Goal: Obtain resource: Obtain resource

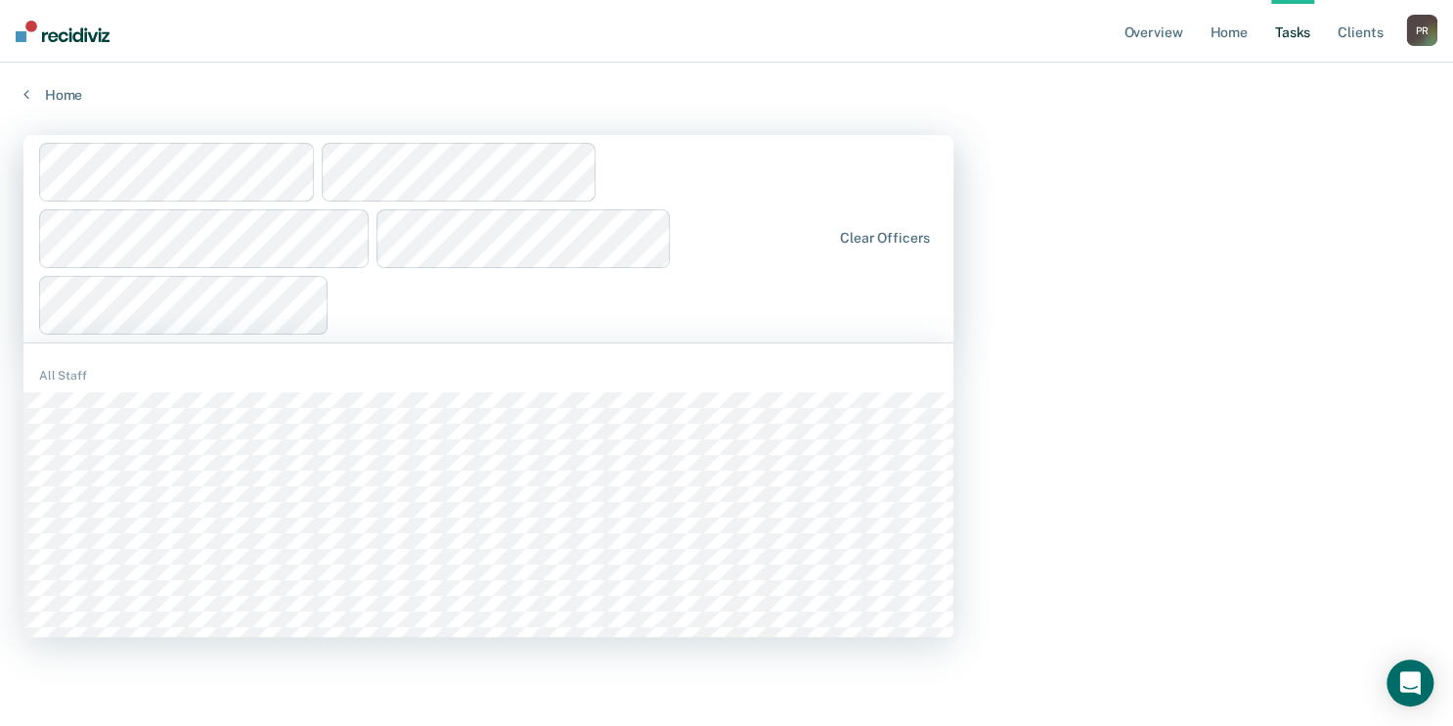
click at [271, 313] on div "1142 results available. Use Up and Down to choose options, press Enter to selec…" at bounding box center [488, 238] width 930 height 207
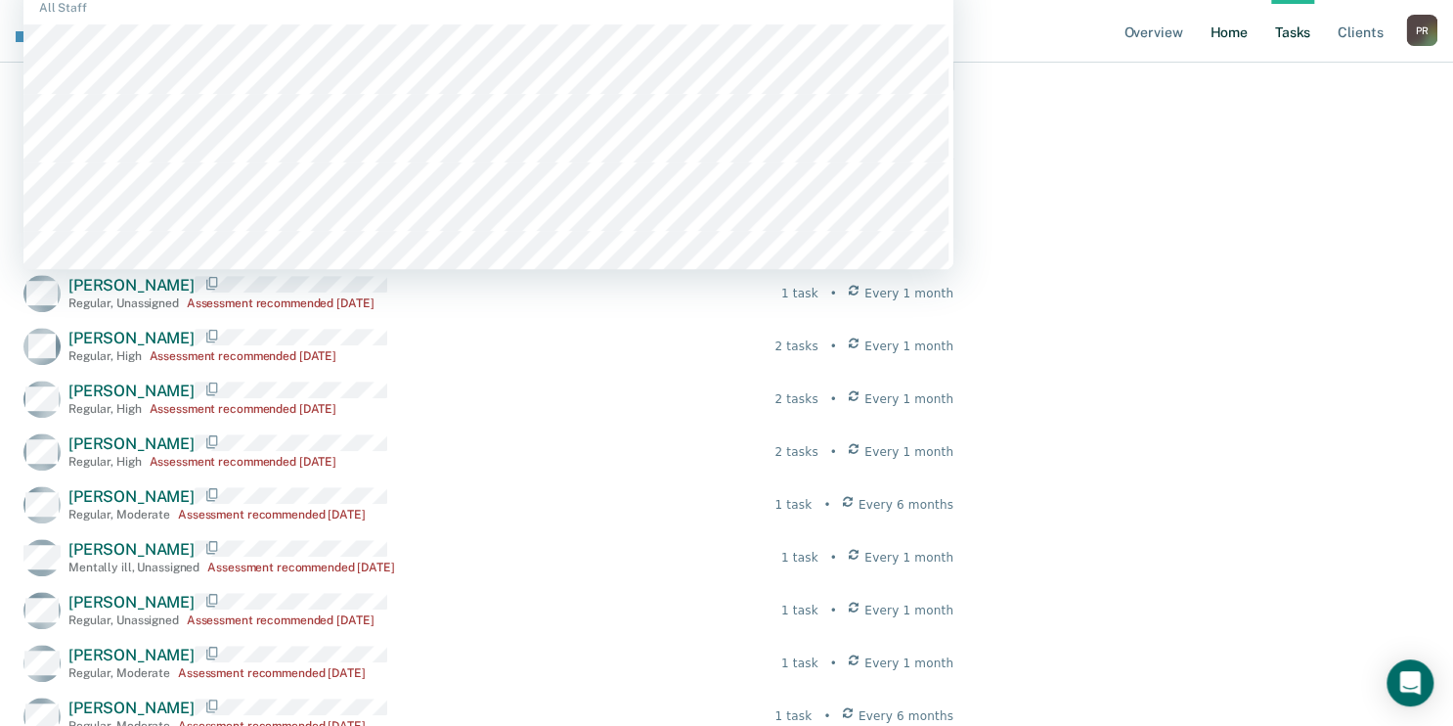
click at [1206, 63] on link "Home" at bounding box center [1228, 31] width 45 height 63
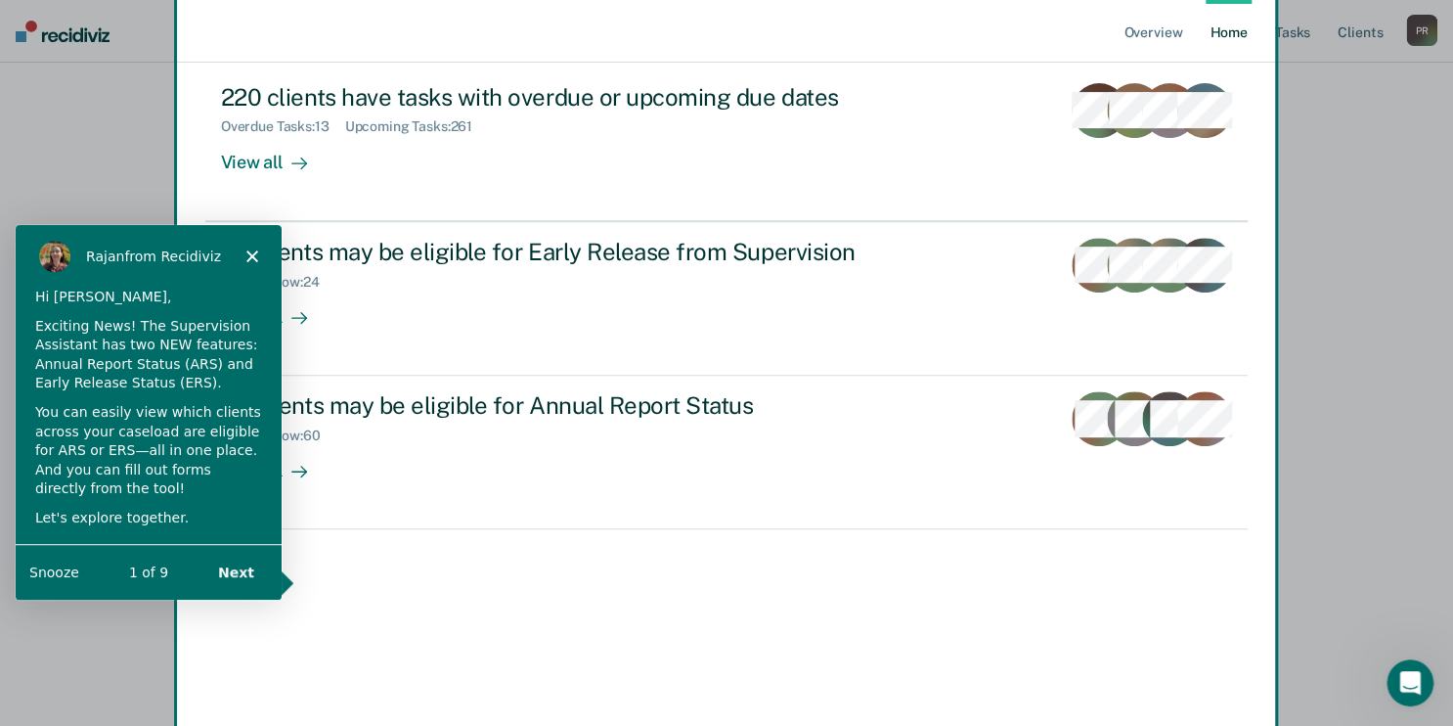
scroll to position [23, 0]
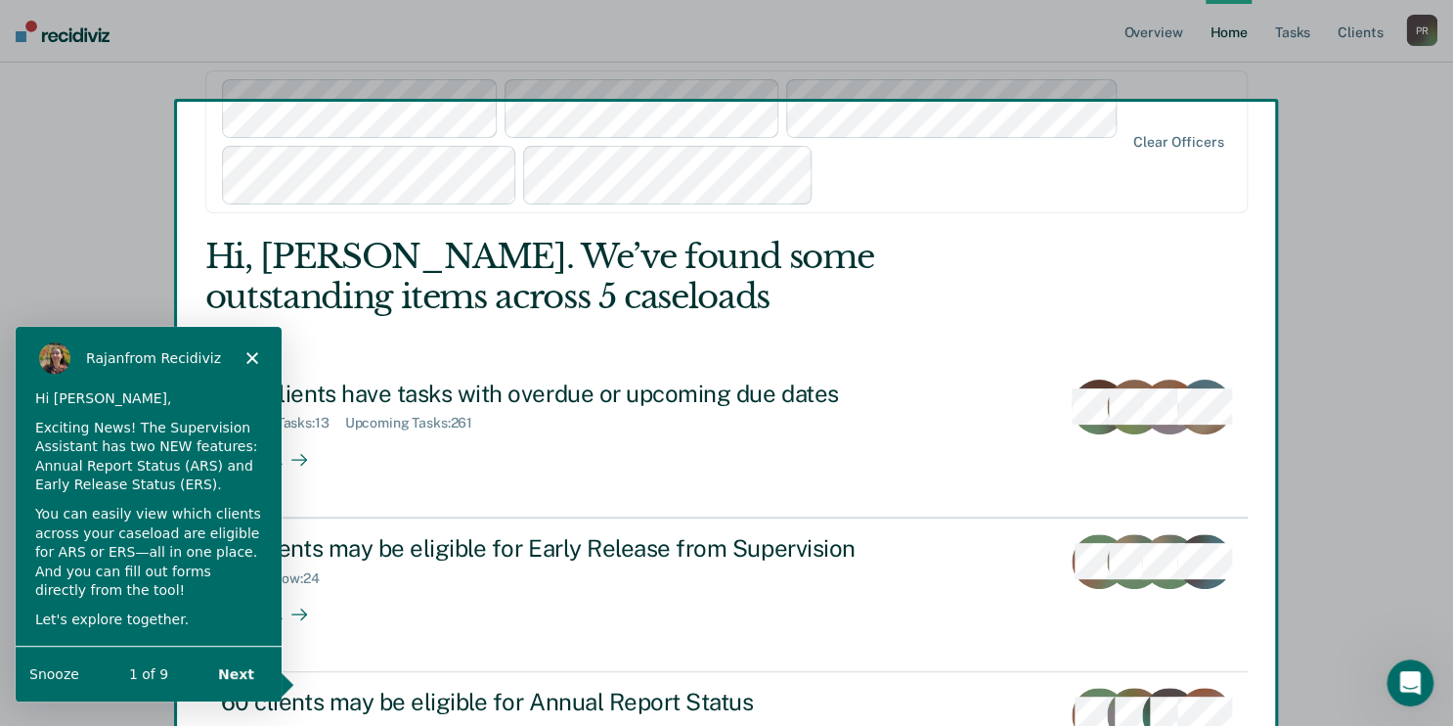
click at [447, 351] on div "Product tour overlay" at bounding box center [726, 363] width 1453 height 726
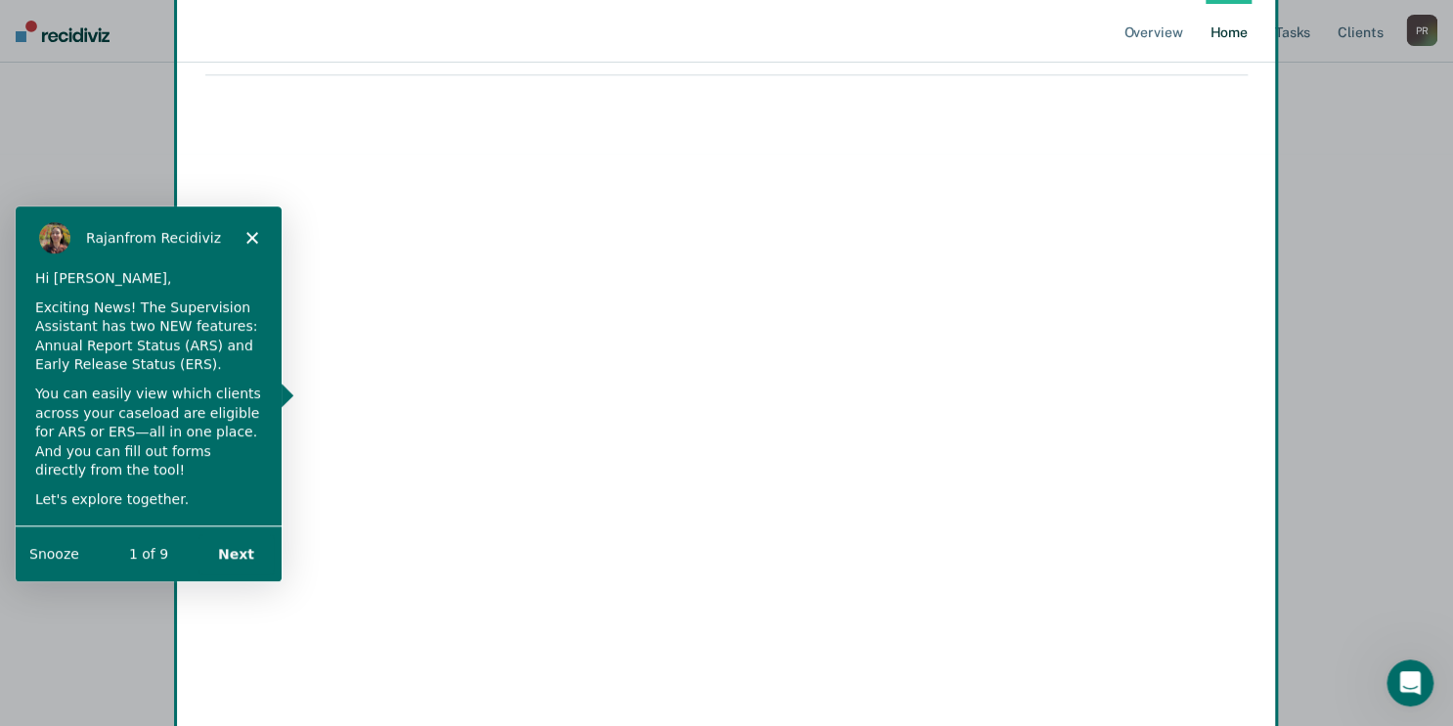
scroll to position [806, 0]
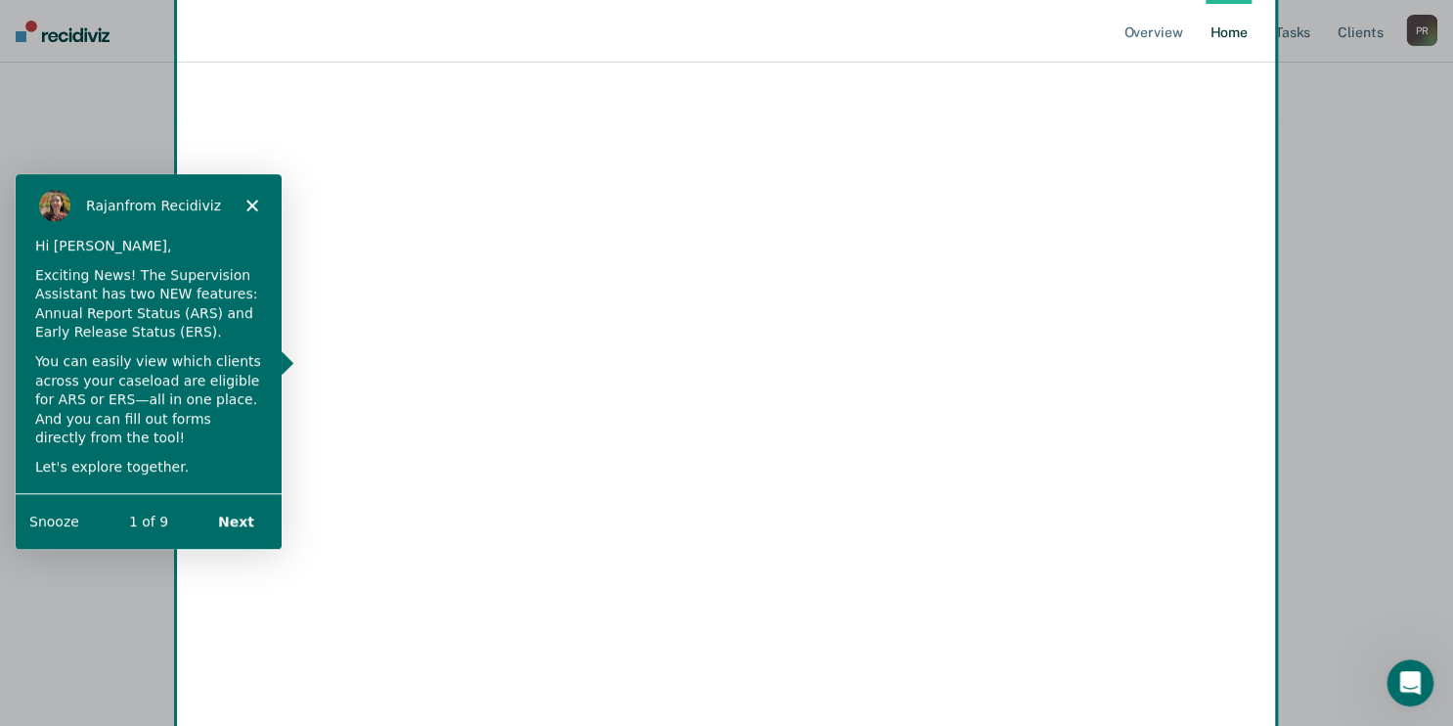
click at [254, 202] on icon "Close" at bounding box center [252, 205] width 12 height 12
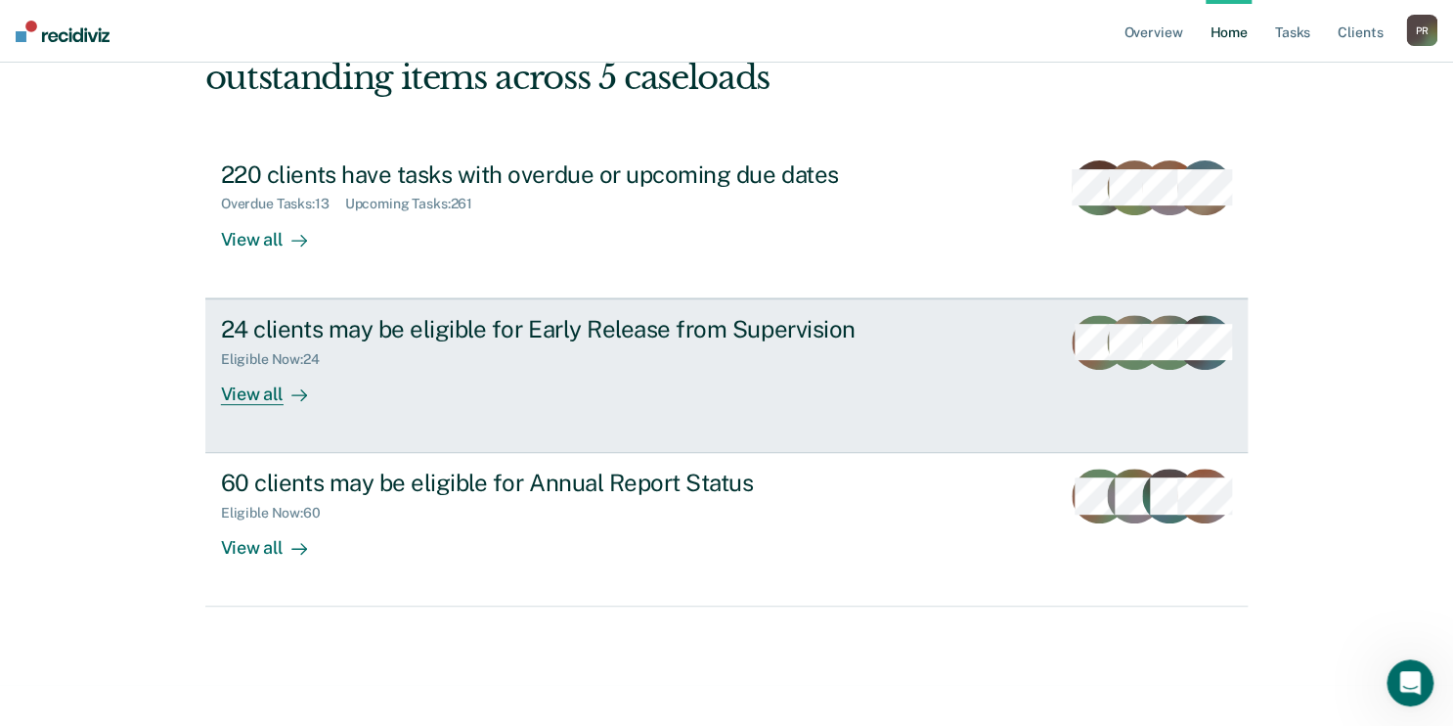
scroll to position [1119, 0]
click at [319, 405] on div "View all" at bounding box center [276, 386] width 110 height 38
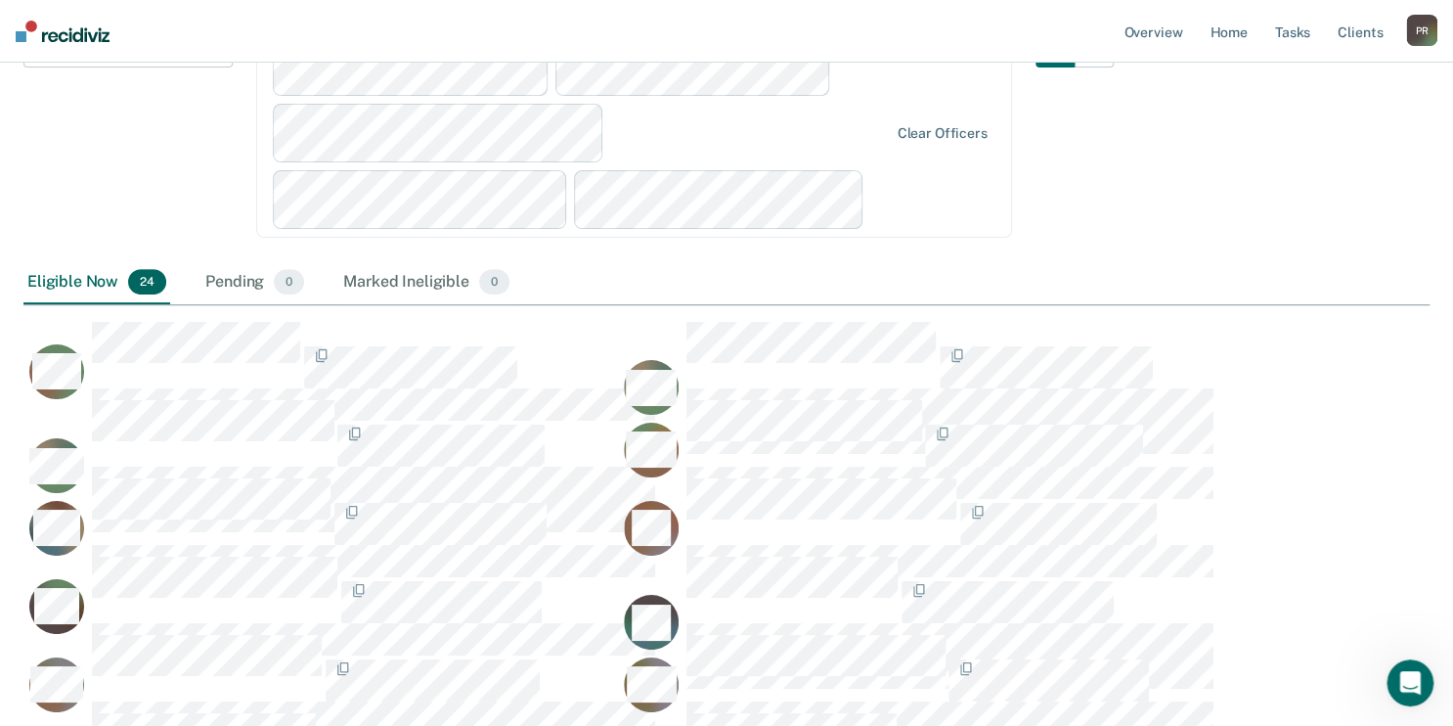
scroll to position [235, 0]
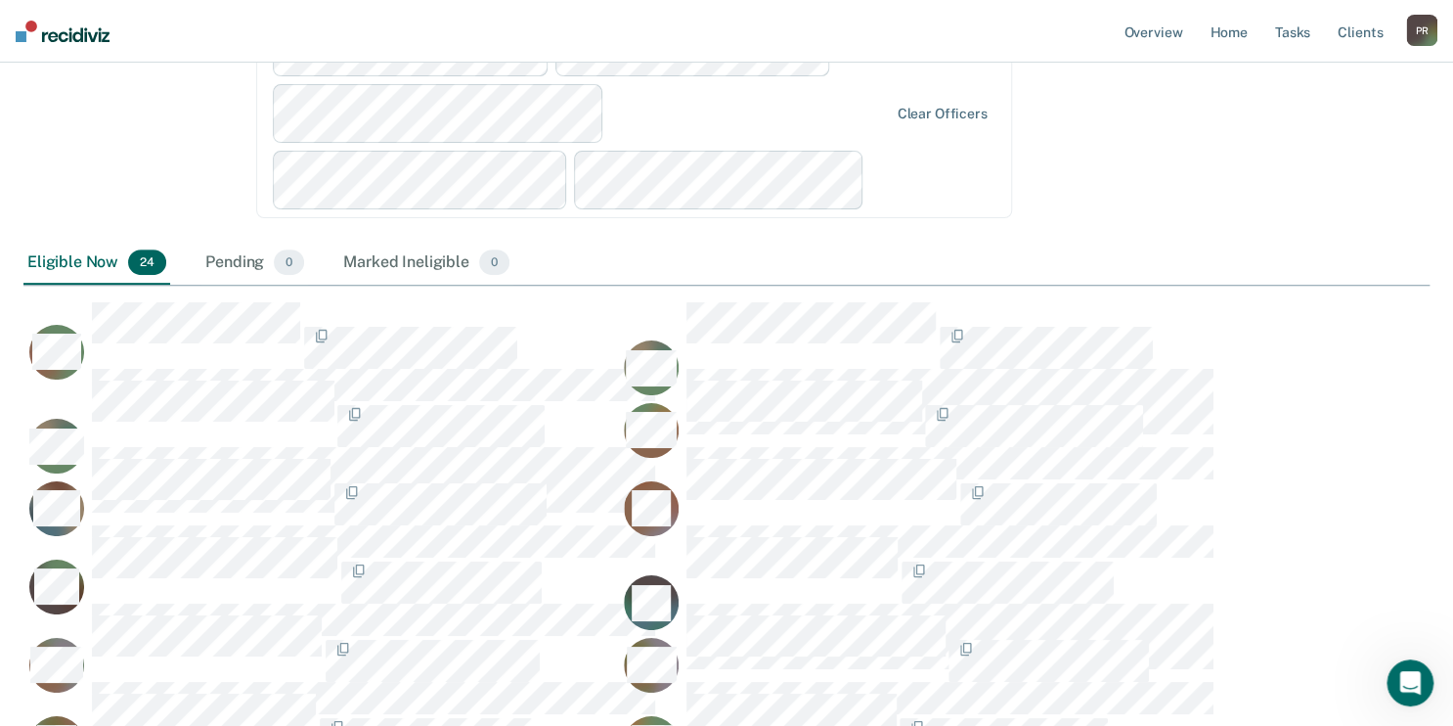
click at [521, 218] on div "Clear officers" at bounding box center [634, 113] width 756 height 209
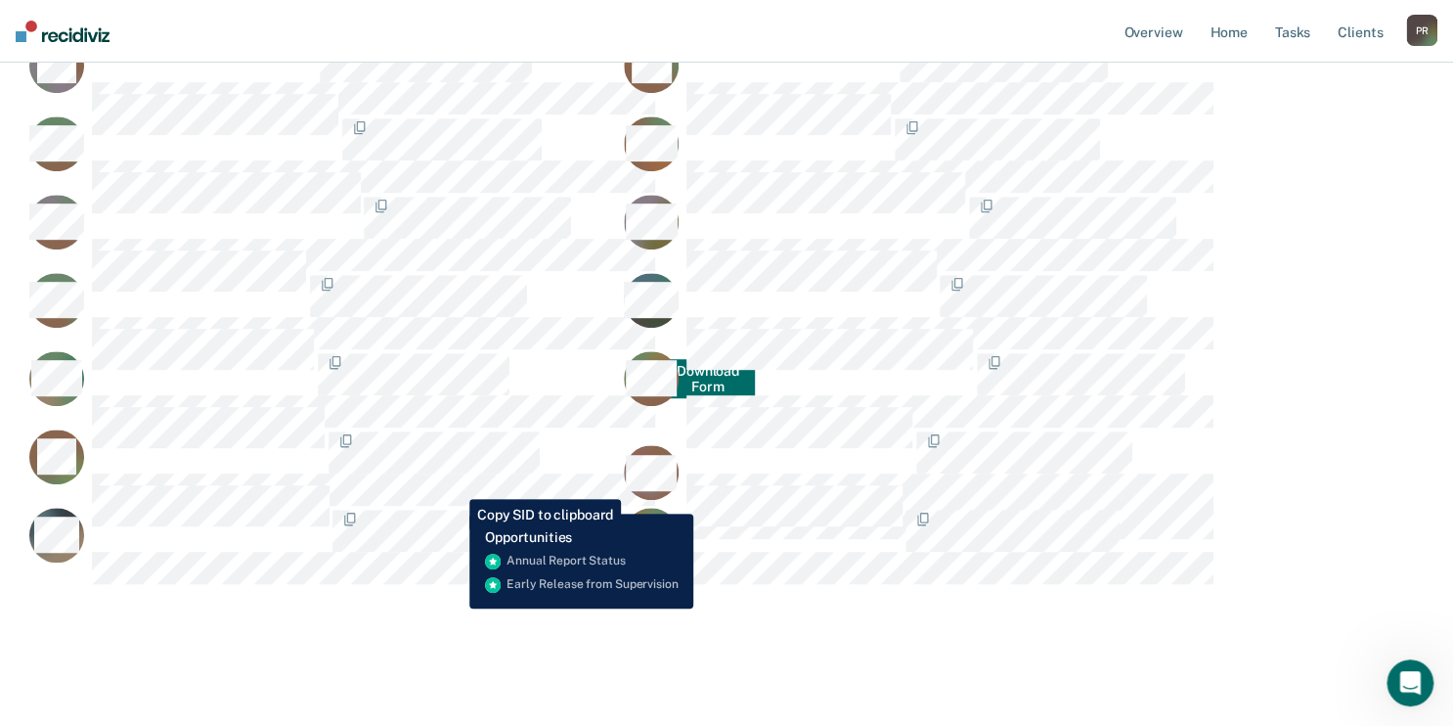
scroll to position [1628, 0]
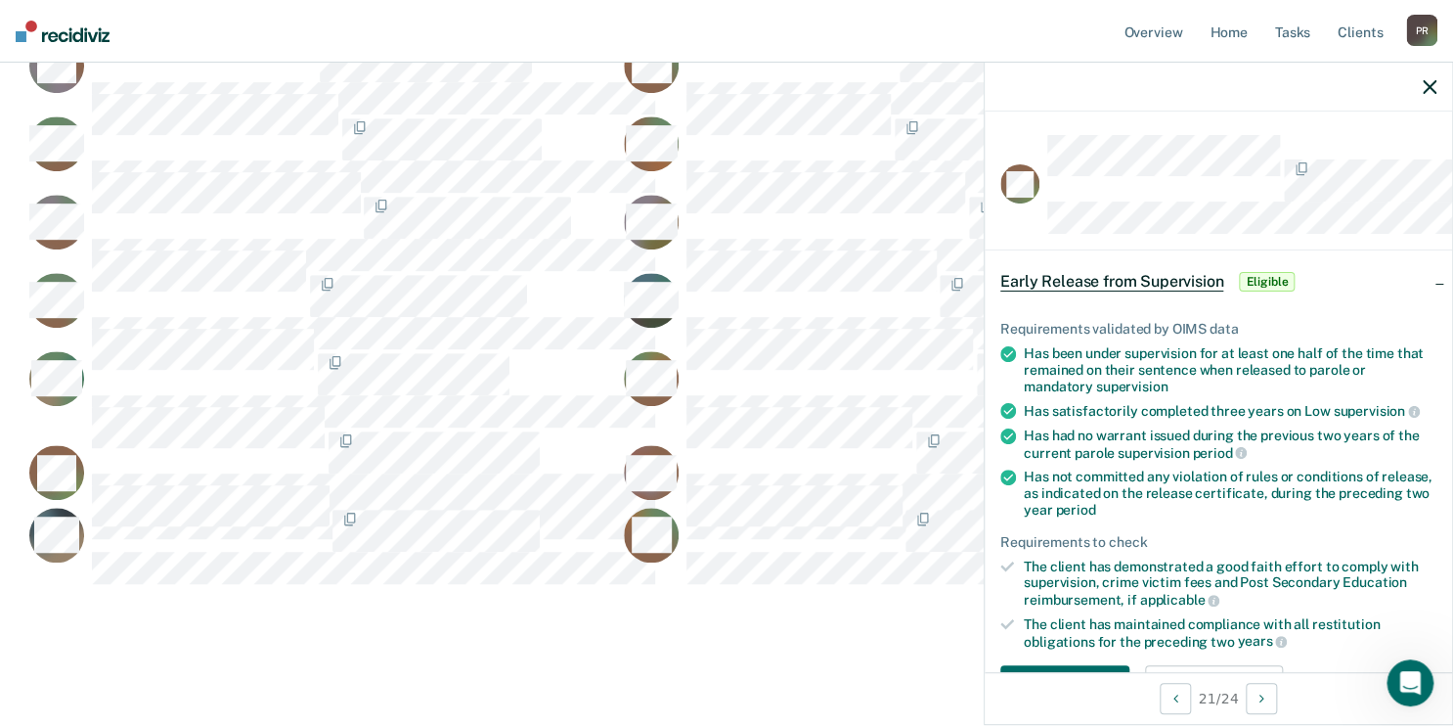
click at [1423, 94] on icon "button" at bounding box center [1430, 87] width 14 height 14
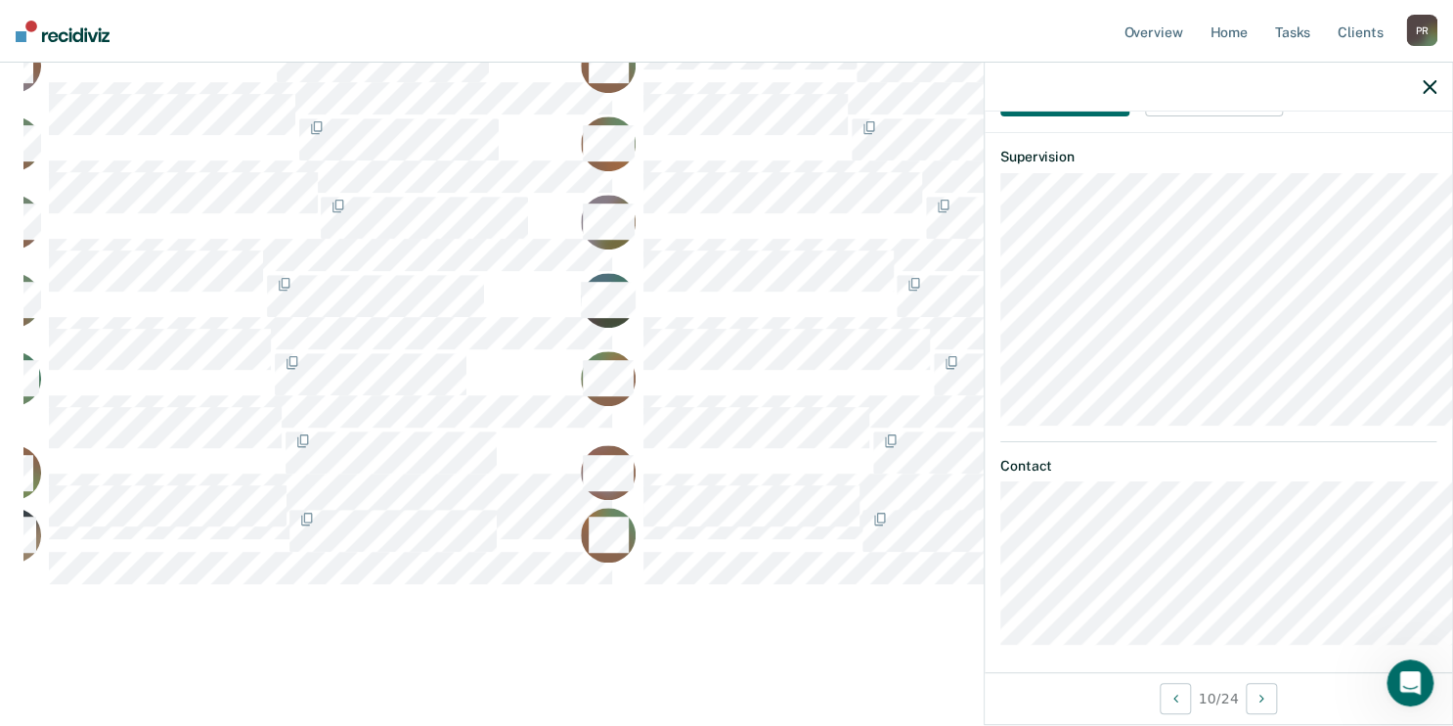
scroll to position [704, 0]
click at [1001, 105] on button "Download Form" at bounding box center [1065, 85] width 129 height 39
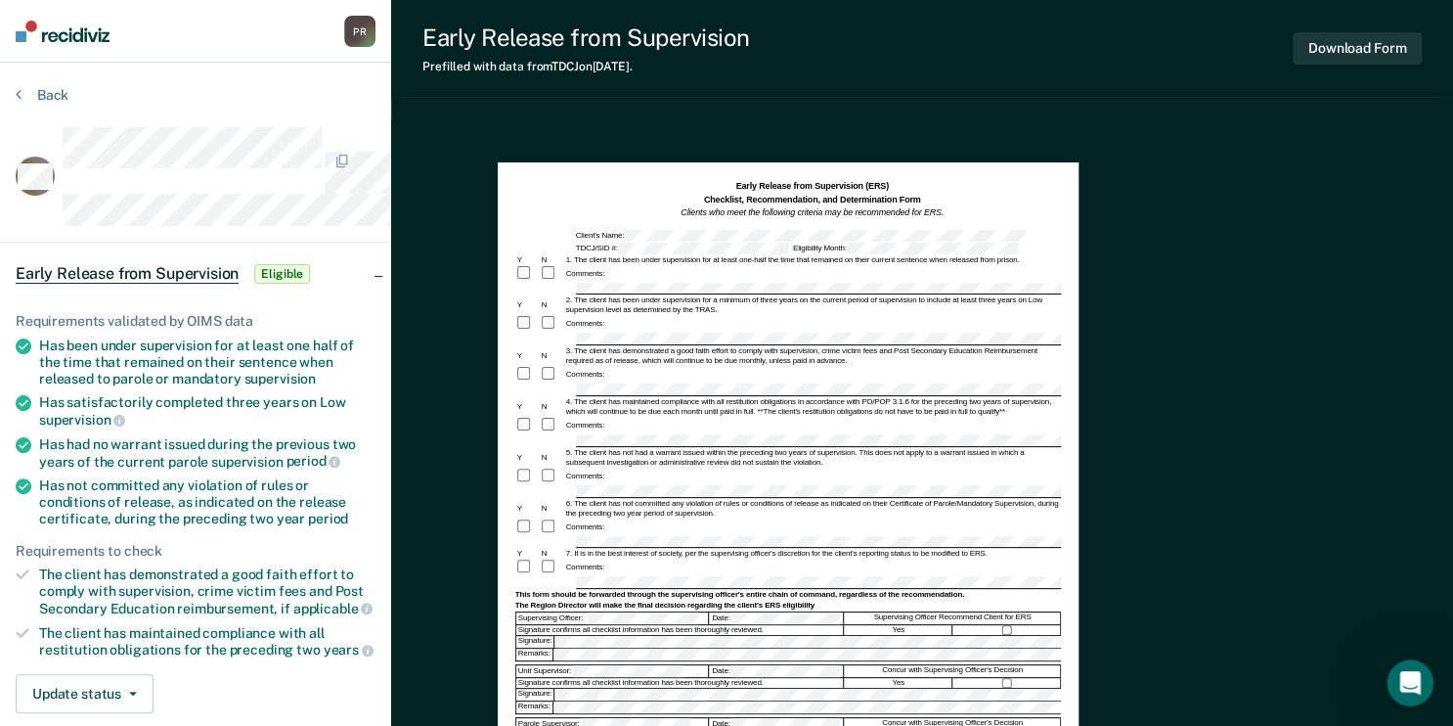
drag, startPoint x: 1006, startPoint y: 351, endPoint x: 921, endPoint y: 321, distance: 90.3
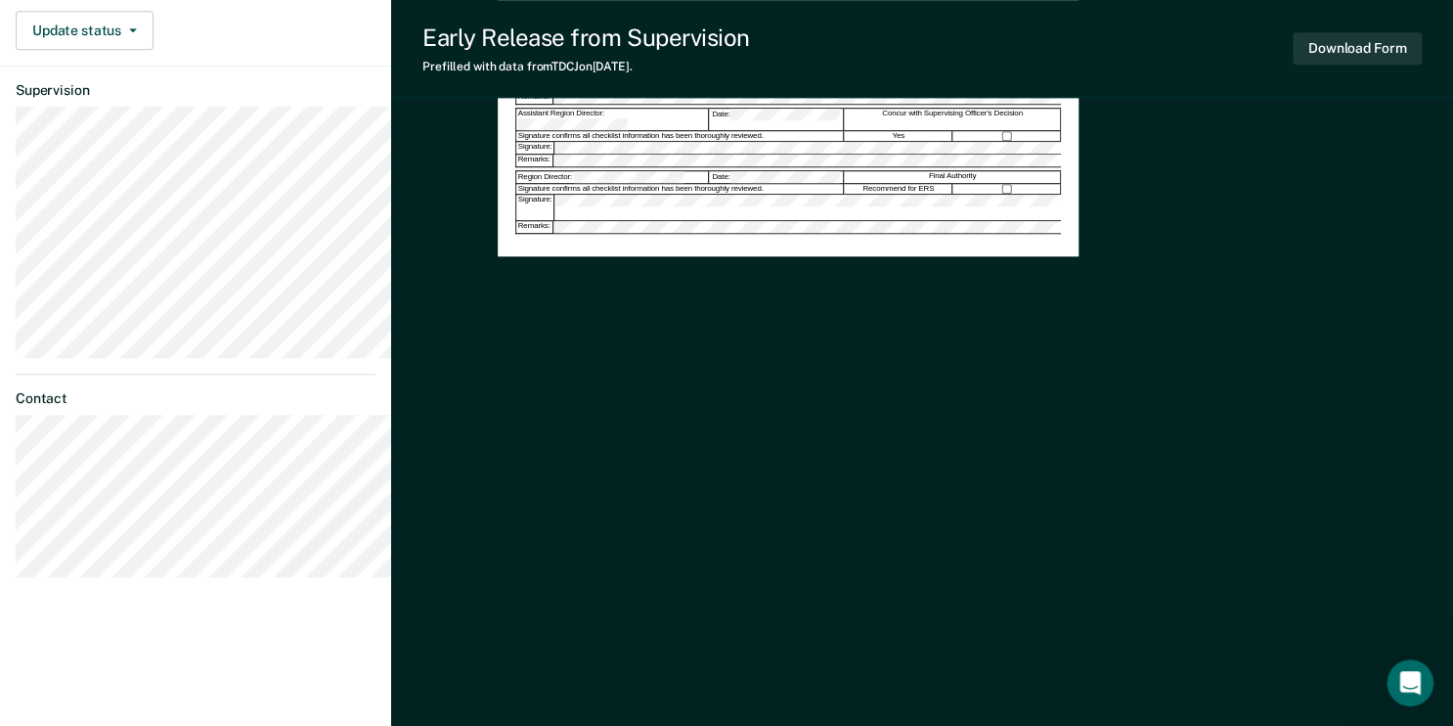
scroll to position [704, 0]
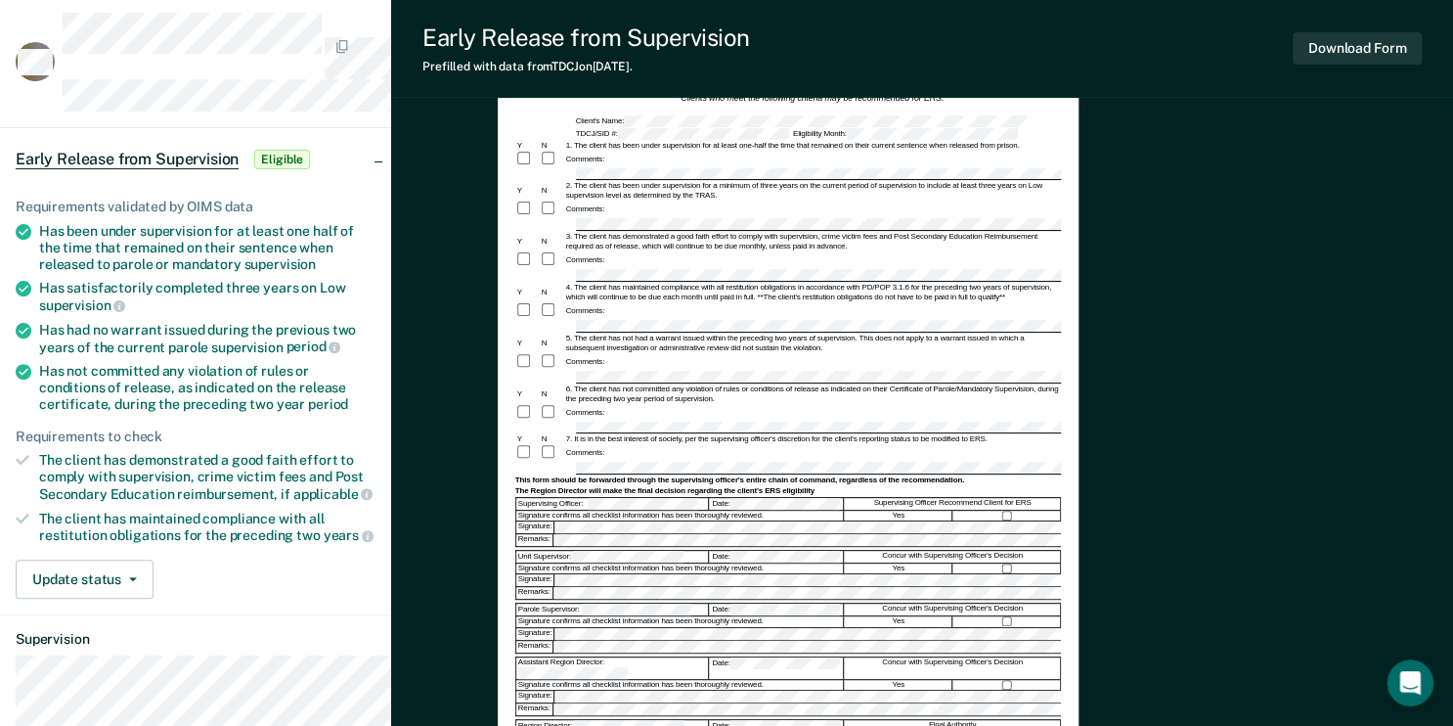
scroll to position [0, 0]
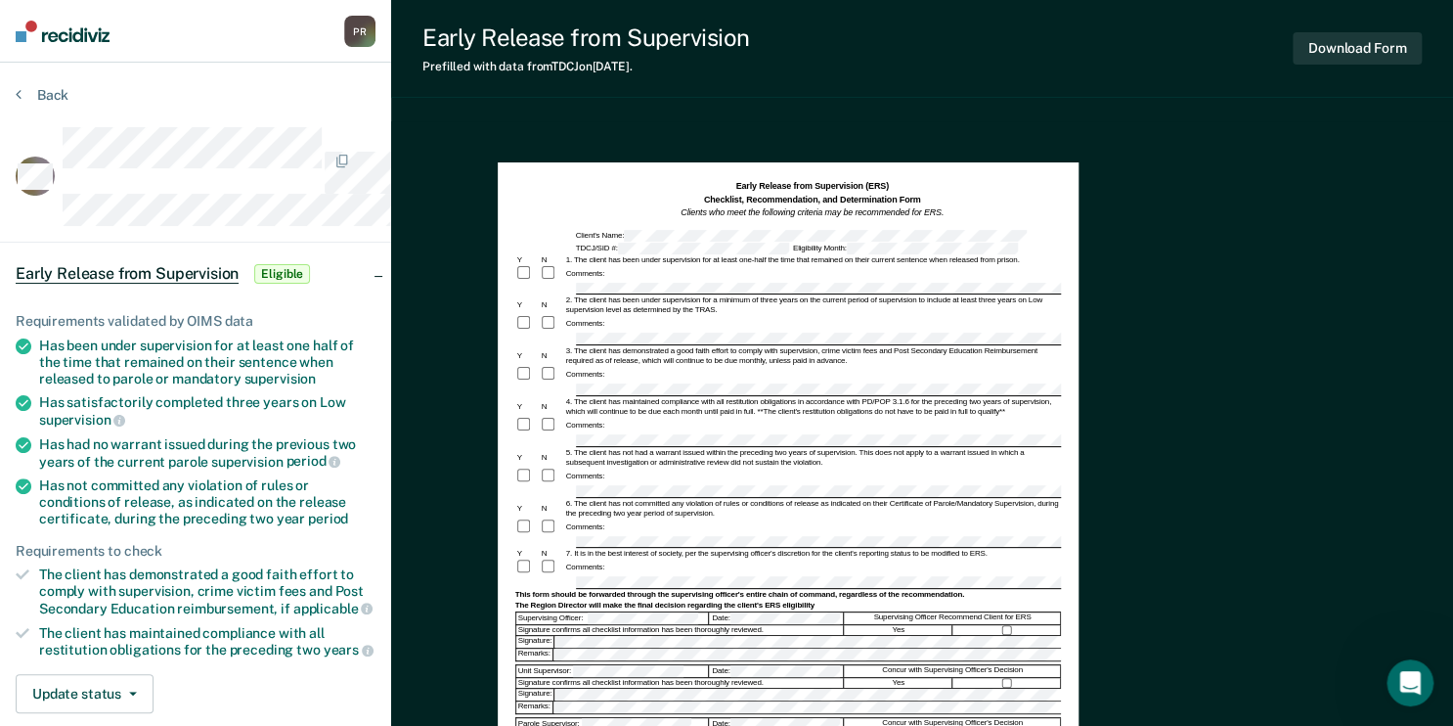
click at [323, 127] on div "Back" at bounding box center [196, 106] width 360 height 41
click at [22, 102] on icon at bounding box center [19, 94] width 6 height 16
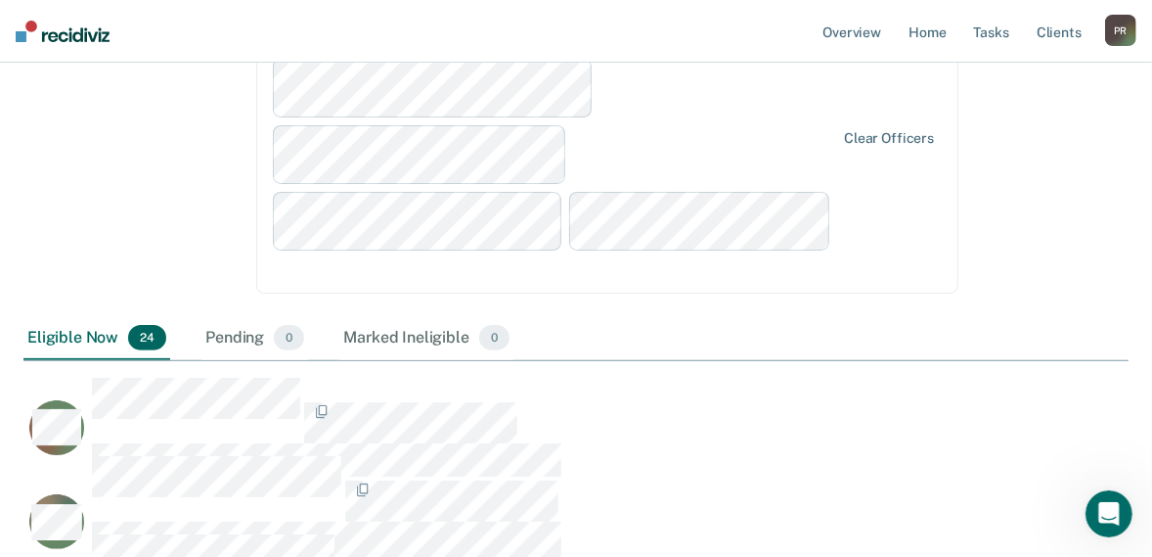
scroll to position [235, 0]
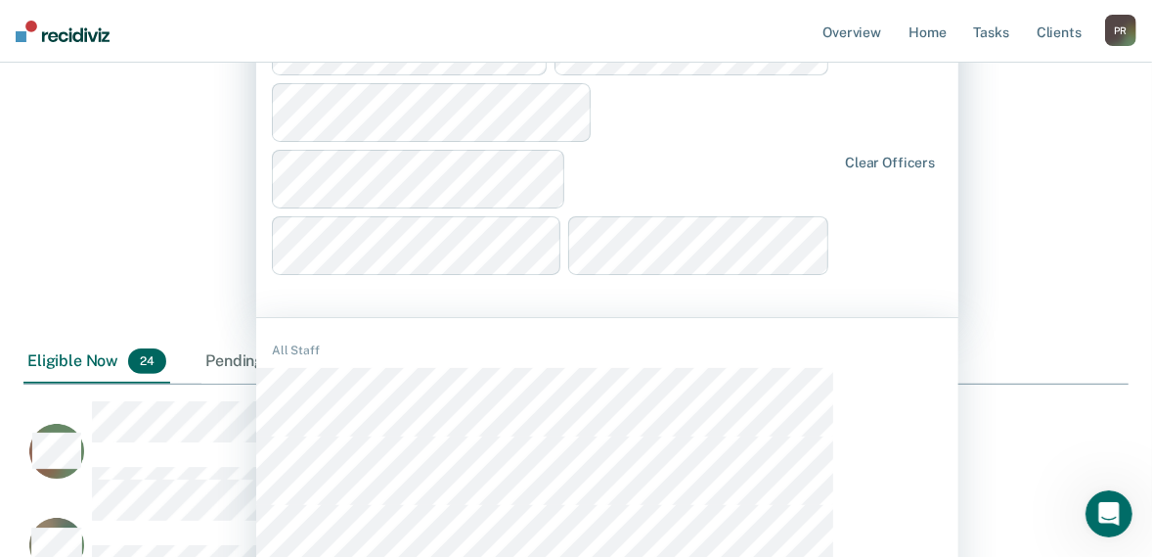
click at [514, 317] on div "1141 results available. Use Up and Down to choose options, press Enter to selec…" at bounding box center [607, 163] width 702 height 308
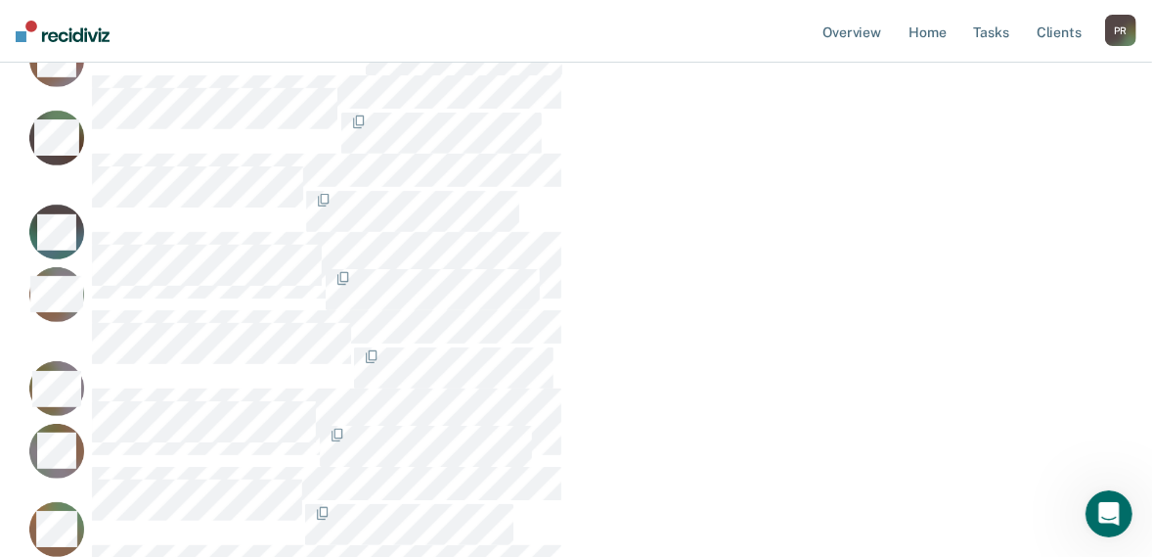
scroll to position [2715, 1047]
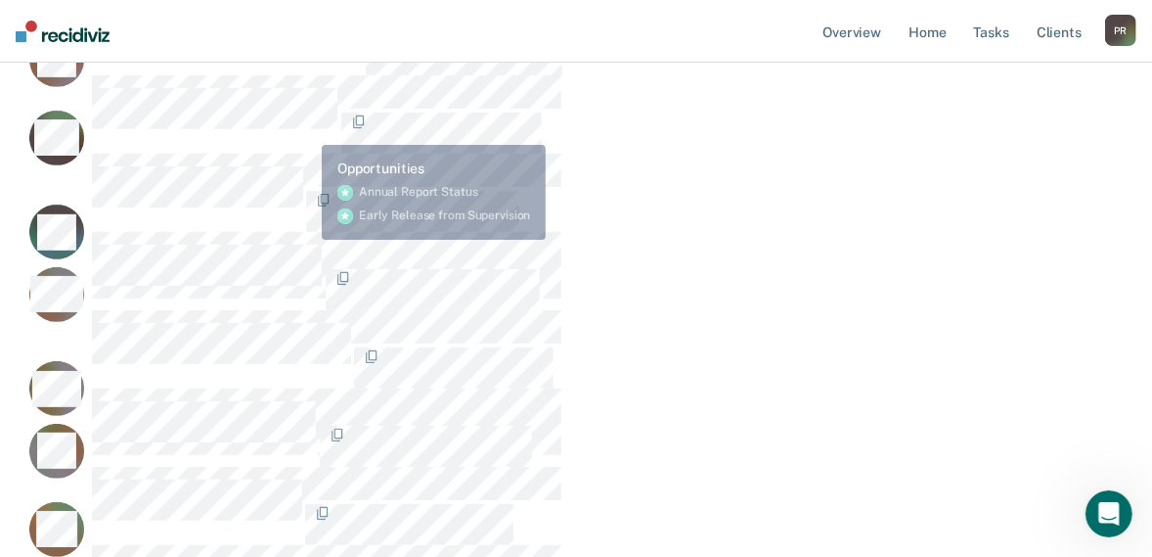
click at [295, 63] on nav "Overview Home Tasks Client s [PERSON_NAME] P R Profile How it works Log Out" at bounding box center [576, 31] width 1152 height 63
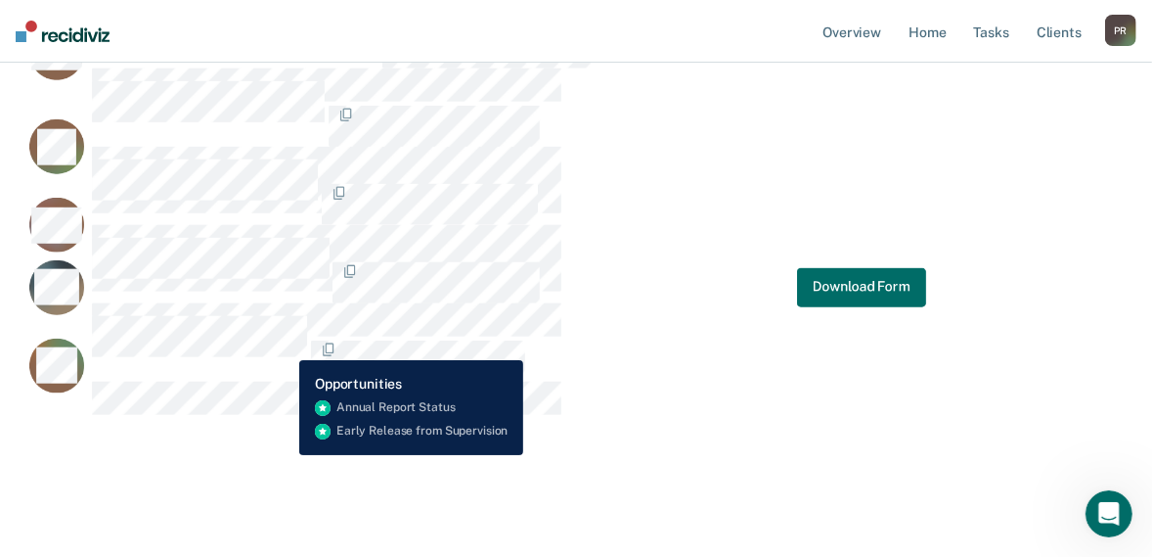
scroll to position [2735, 0]
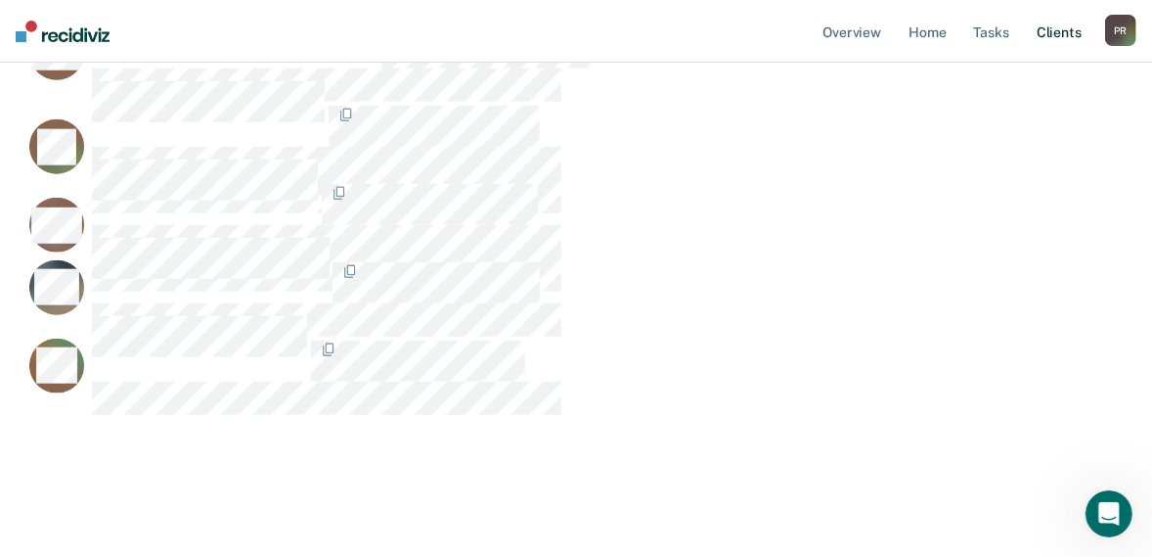
click at [1033, 63] on link "Client s" at bounding box center [1059, 31] width 53 height 63
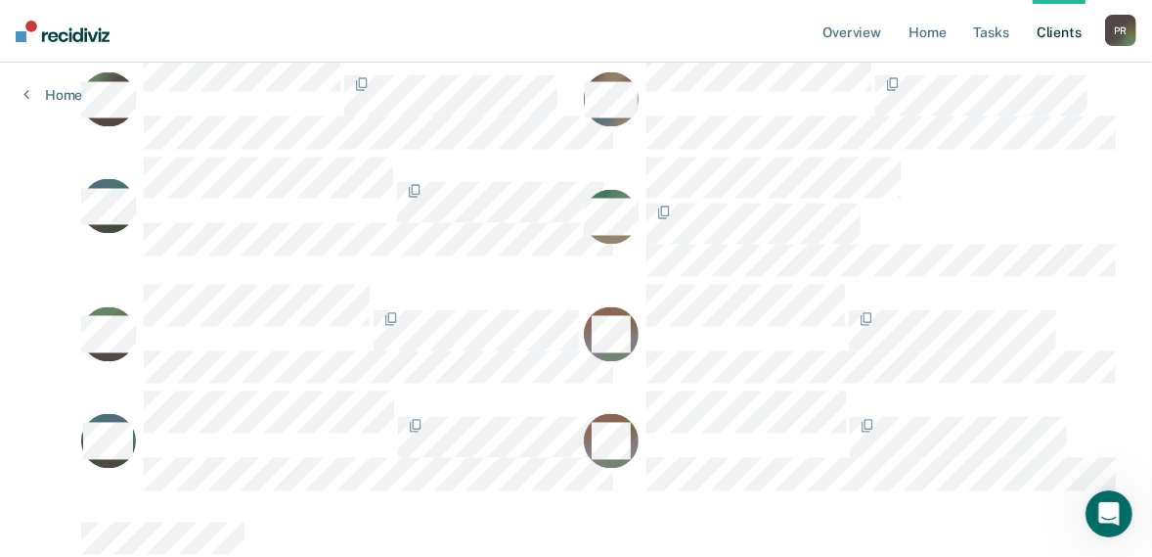
scroll to position [11877, 0]
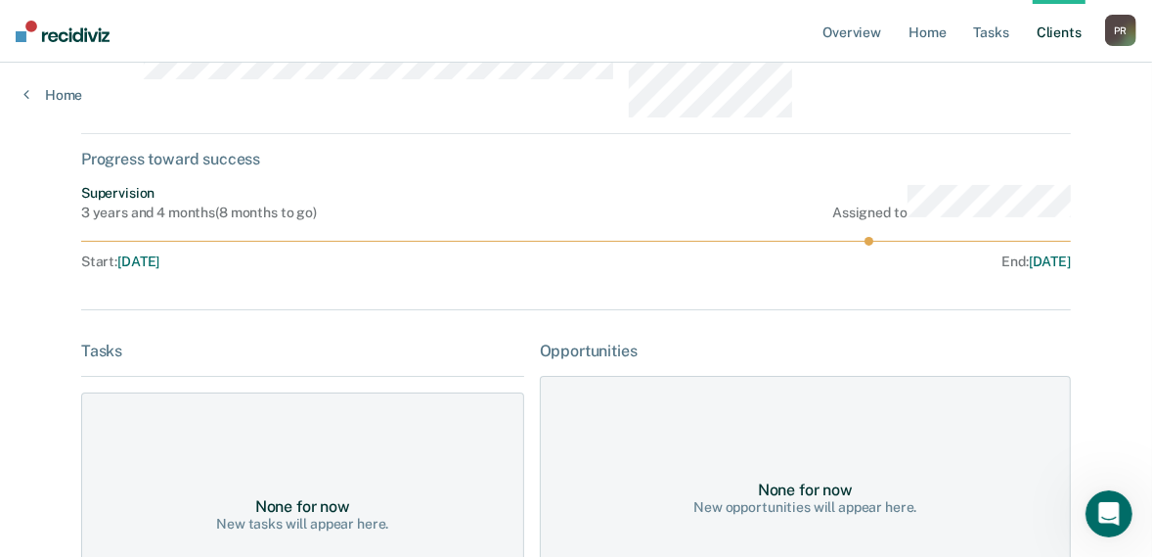
scroll to position [156, 0]
